Goal: Check status

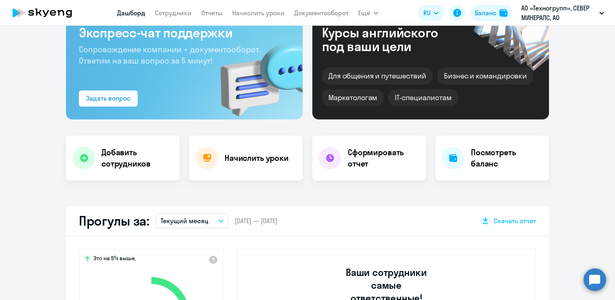
scroll to position [161, 0]
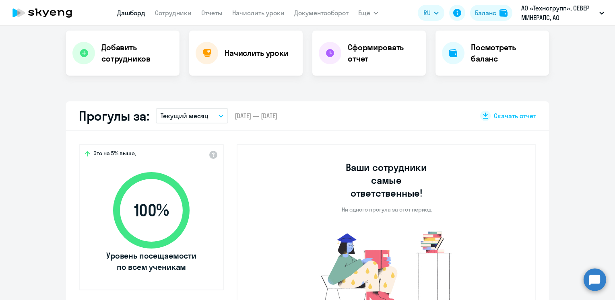
click at [219, 116] on icon "button" at bounding box center [221, 116] width 5 height 3
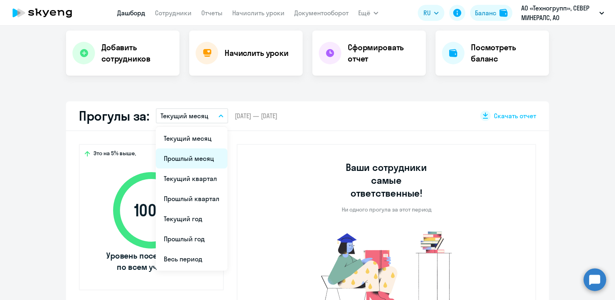
click at [187, 164] on li "Прошлый месяц" at bounding box center [192, 159] width 72 height 20
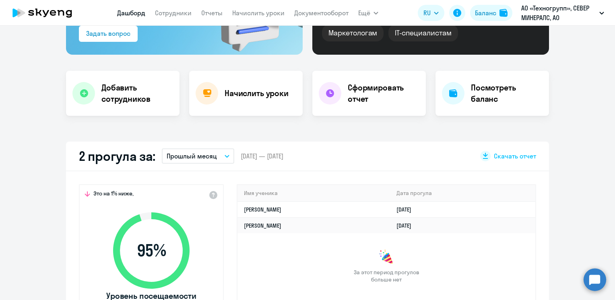
select select "30"
click at [208, 161] on p "Прошлый месяц" at bounding box center [192, 156] width 50 height 10
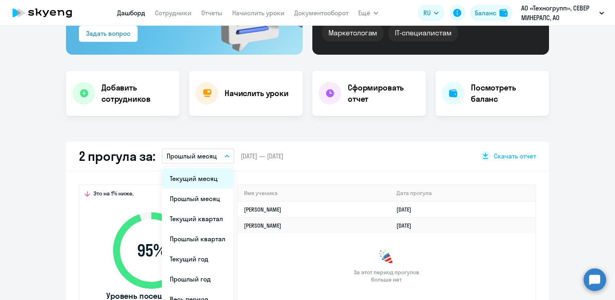
click at [180, 177] on li "Текущий месяц" at bounding box center [198, 179] width 72 height 20
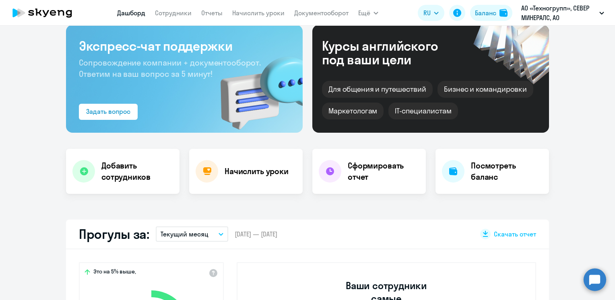
scroll to position [0, 0]
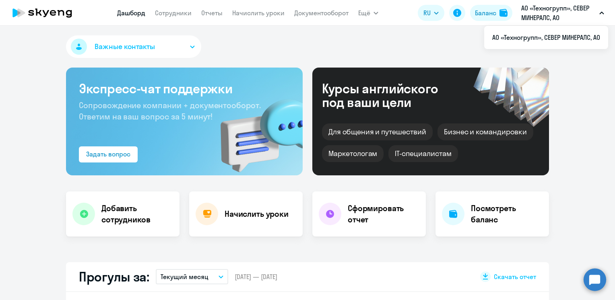
click at [414, 244] on div "Важные контакты Экспресс-чат поддержки Сопровождение компании + документооборот…" at bounding box center [307, 163] width 615 height 275
